Goal: Task Accomplishment & Management: Complete application form

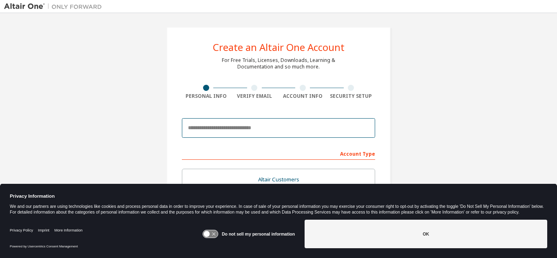
click at [217, 131] on input "email" at bounding box center [278, 128] width 193 height 20
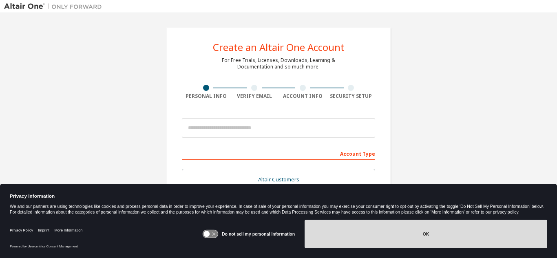
click at [481, 227] on button "OK" at bounding box center [426, 234] width 243 height 29
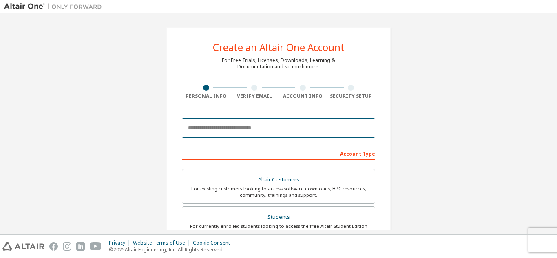
click at [267, 132] on input "email" at bounding box center [278, 128] width 193 height 20
type input "**********"
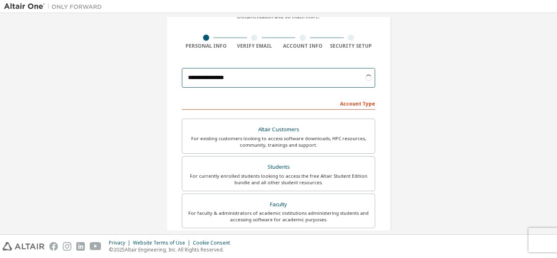
scroll to position [51, 0]
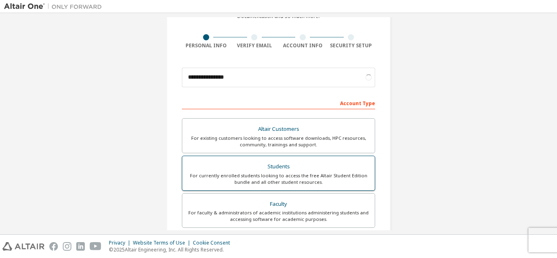
click at [338, 177] on div "For currently enrolled students looking to access the free Altair Student Editi…" at bounding box center [278, 178] width 183 height 13
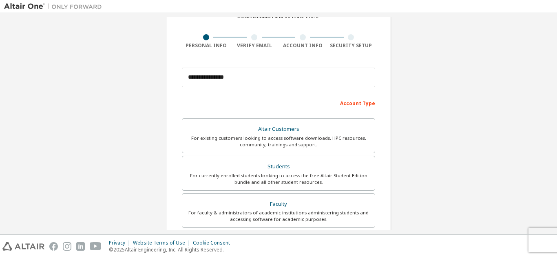
click at [398, 143] on div "**********" at bounding box center [279, 183] width 244 height 432
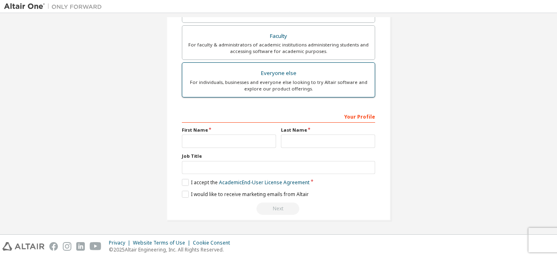
scroll to position [219, 0]
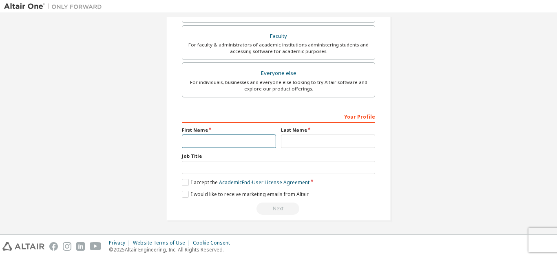
click at [204, 137] on input "text" at bounding box center [229, 141] width 94 height 13
type input "****"
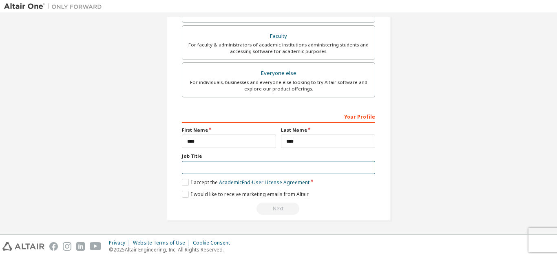
click at [233, 164] on input "text" at bounding box center [278, 167] width 193 height 13
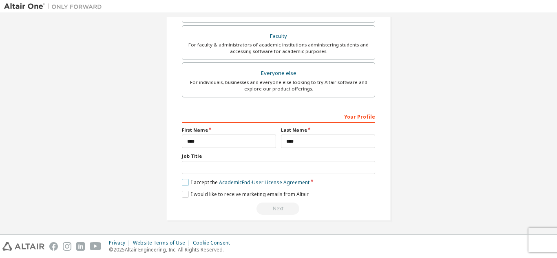
click at [184, 181] on label "I accept the Academic End-User License Agreement" at bounding box center [246, 182] width 128 height 7
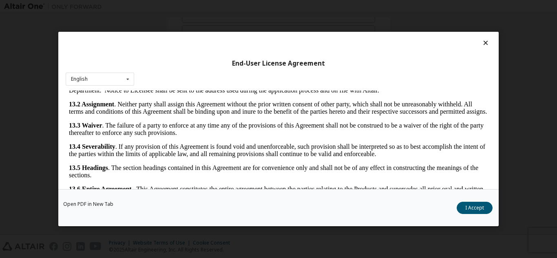
scroll to position [27, 0]
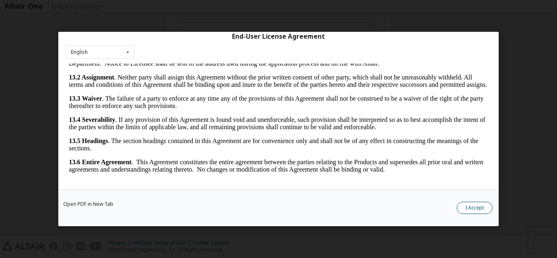
click at [474, 213] on button "I Accept" at bounding box center [475, 208] width 36 height 12
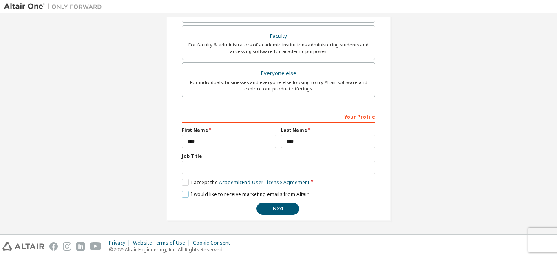
click at [190, 194] on label "I would like to receive marketing emails from Altair" at bounding box center [245, 194] width 127 height 7
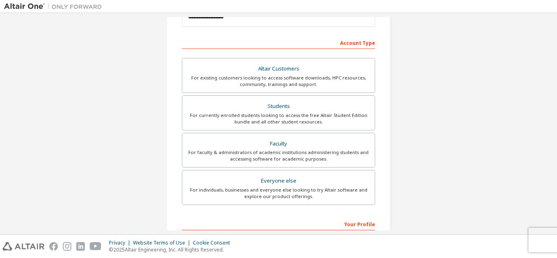
scroll to position [110, 0]
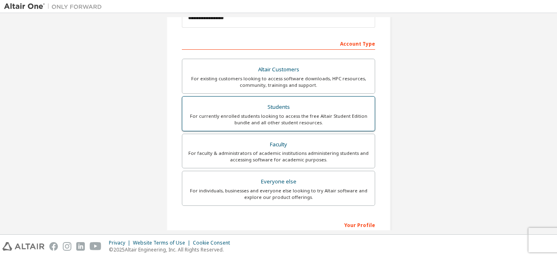
click at [334, 119] on div "For currently enrolled students looking to access the free Altair Student Editi…" at bounding box center [278, 119] width 183 height 13
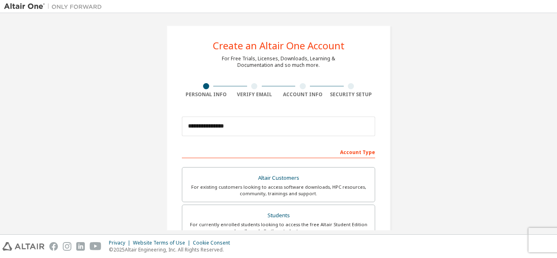
scroll to position [219, 0]
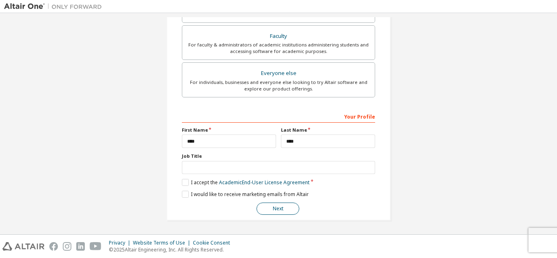
click at [266, 214] on button "Next" at bounding box center [277, 209] width 43 height 12
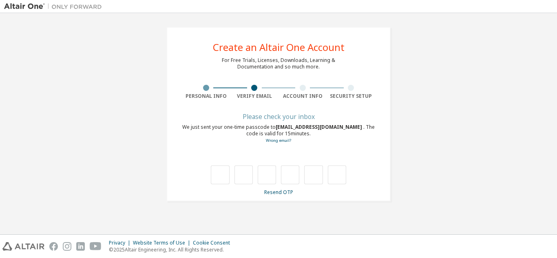
scroll to position [0, 0]
type input "*"
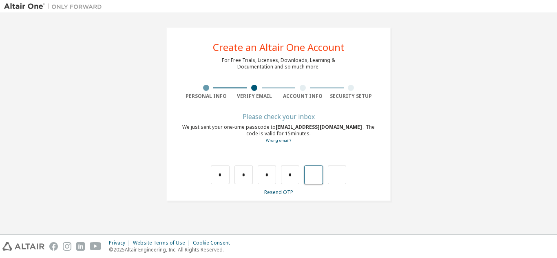
type input "*"
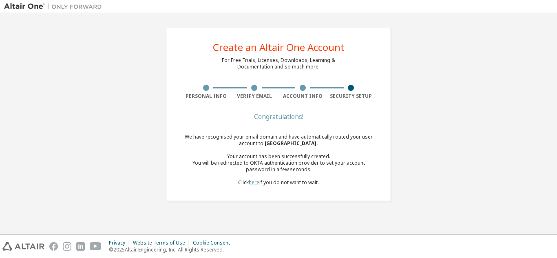
click at [256, 182] on link "here" at bounding box center [254, 182] width 11 height 7
